Goal: Information Seeking & Learning: Learn about a topic

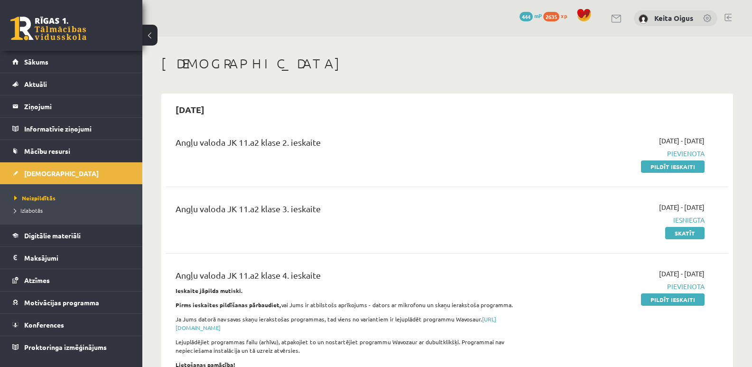
scroll to position [190, 0]
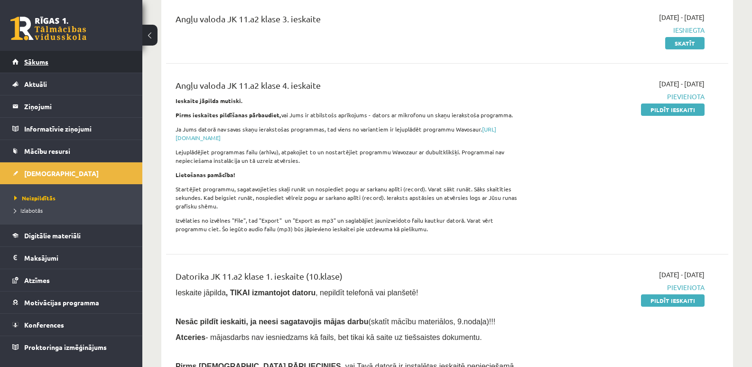
click at [32, 60] on span "Sākums" at bounding box center [36, 61] width 24 height 9
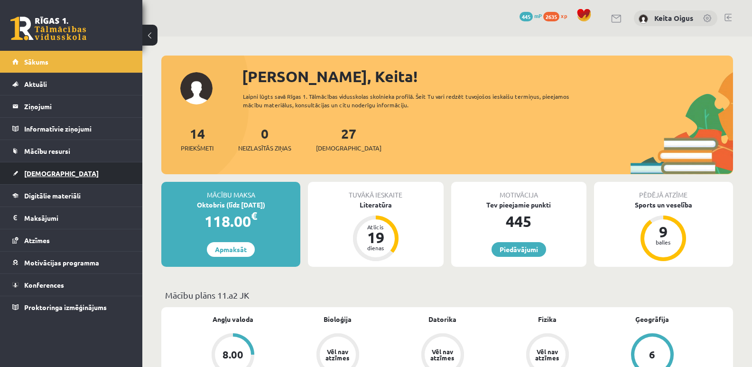
click at [49, 171] on span "[DEMOGRAPHIC_DATA]" at bounding box center [61, 173] width 75 height 9
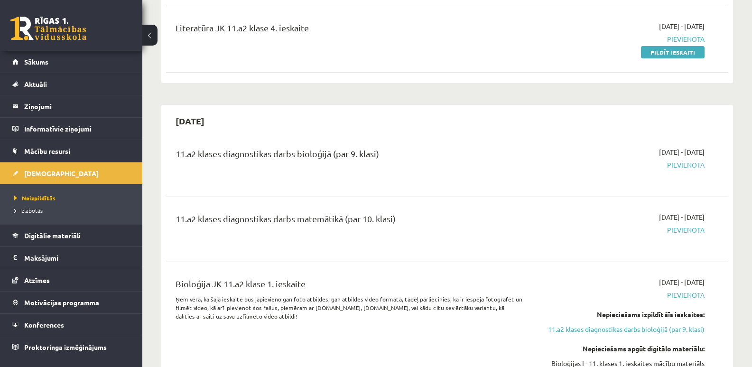
scroll to position [2888, 0]
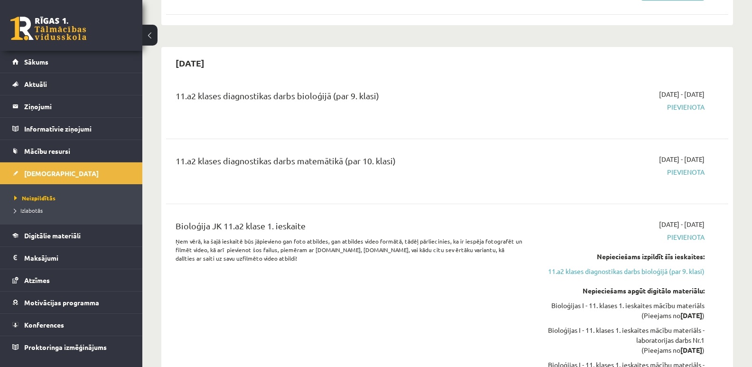
click at [719, 210] on div "Bioloģija JK 11.a2 klase 1. ieskaite Ņem vērā, ka šajā ieskaitē būs jāpievieno …" at bounding box center [447, 311] width 563 height 203
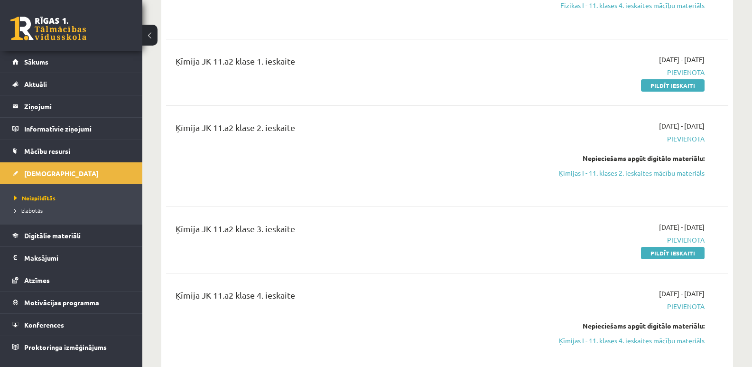
scroll to position [1332, 0]
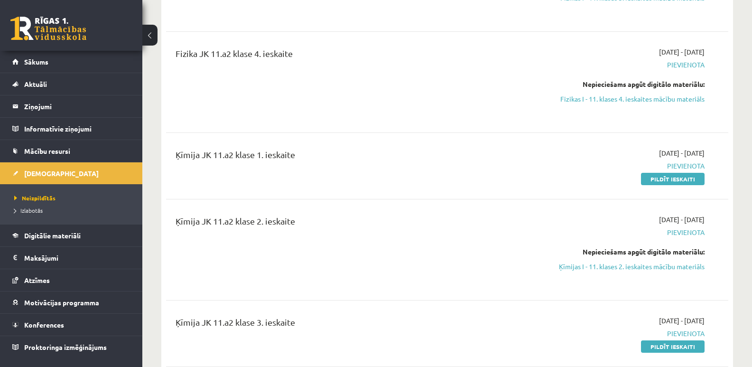
drag, startPoint x: 752, startPoint y: 106, endPoint x: 754, endPoint y: 85, distance: 22.0
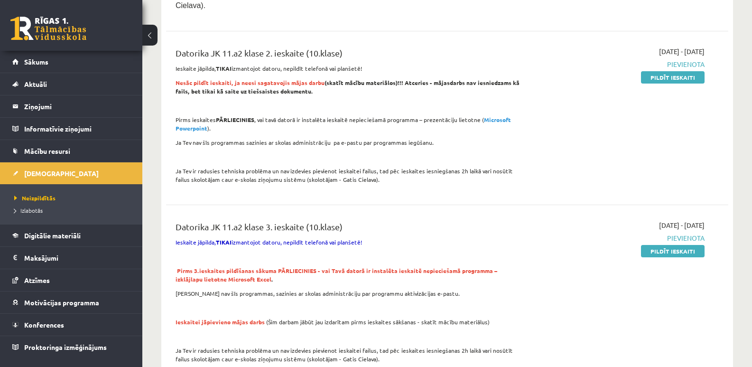
scroll to position [620, 0]
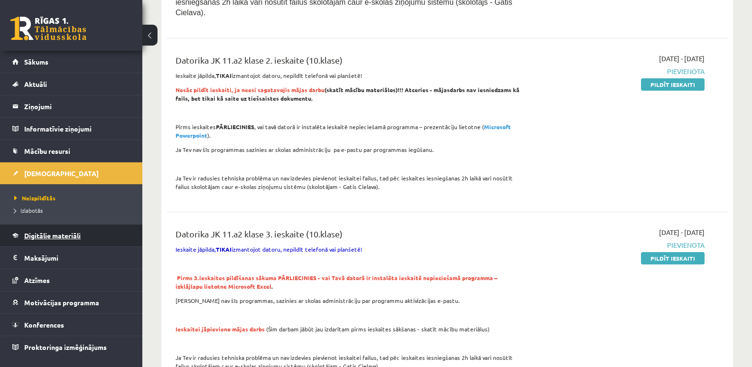
click at [41, 235] on span "Digitālie materiāli" at bounding box center [52, 235] width 56 height 9
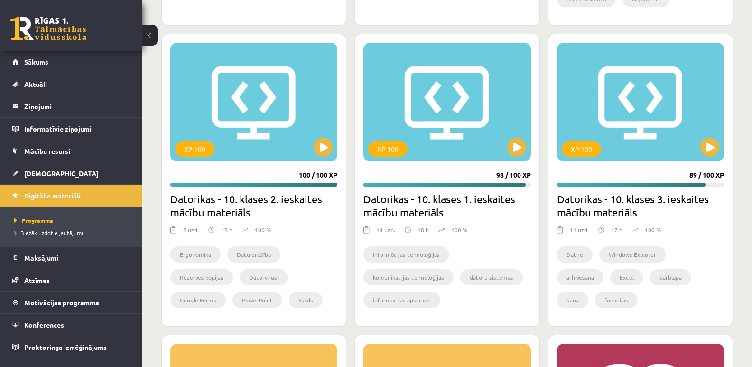
scroll to position [1497, 0]
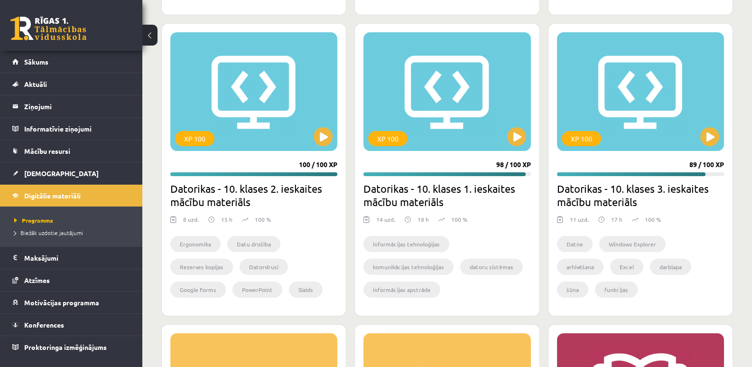
click at [517, 131] on button at bounding box center [517, 136] width 19 height 19
drag, startPoint x: 442, startPoint y: 181, endPoint x: 437, endPoint y: 177, distance: 5.7
click at [440, 180] on div "XP 100 98 / 100 XP Datorikas - 10. klases 1. ieskaites mācību materiāls 14 uzd.…" at bounding box center [447, 169] width 185 height 293
click at [435, 187] on h2 "Datorikas - 10. klases 1. ieskaites mācību materiāls" at bounding box center [447, 195] width 167 height 27
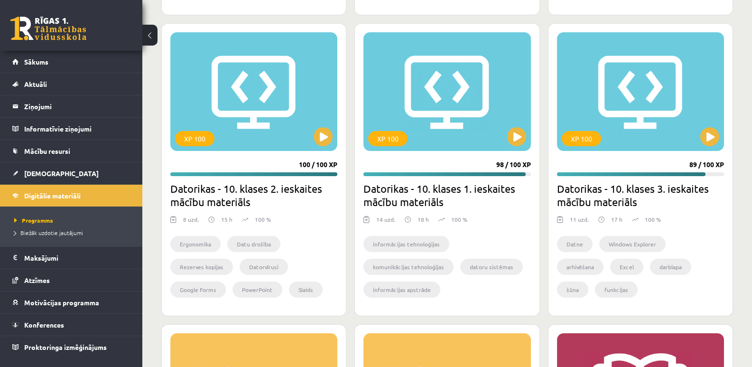
click at [432, 185] on h2 "Datorikas - 10. klases 1. ieskaites mācību materiāls" at bounding box center [447, 195] width 167 height 27
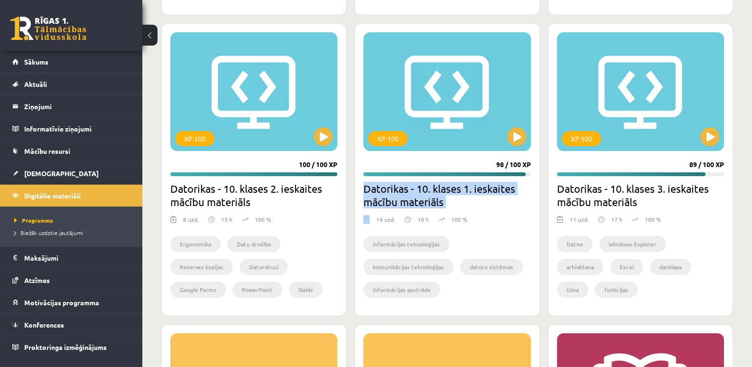
click at [432, 185] on h2 "Datorikas - 10. klases 1. ieskaites mācību materiāls" at bounding box center [447, 195] width 167 height 27
click at [434, 185] on h2 "Datorikas - 10. klases 1. ieskaites mācību materiāls" at bounding box center [447, 195] width 167 height 27
